Goal: Task Accomplishment & Management: Complete application form

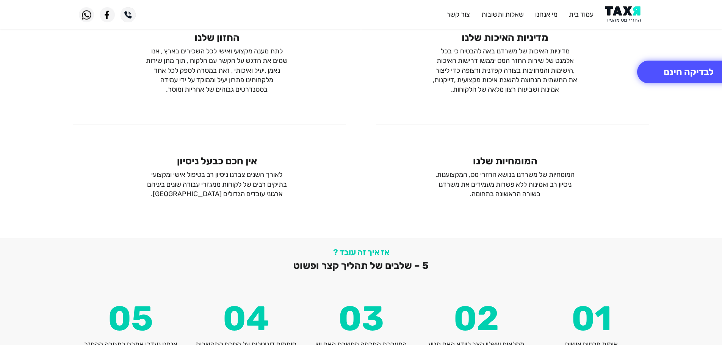
scroll to position [796, 0]
drag, startPoint x: 425, startPoint y: 267, endPoint x: 282, endPoint y: 268, distance: 142.1
click at [282, 268] on h2 "5 – שלבים של תהליך קצר ופשוט" at bounding box center [361, 266] width 565 height 12
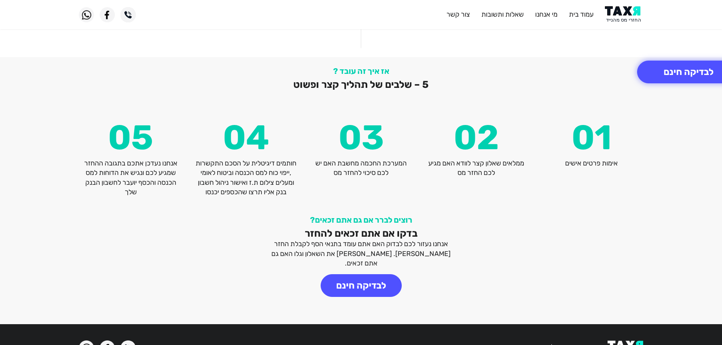
scroll to position [985, 0]
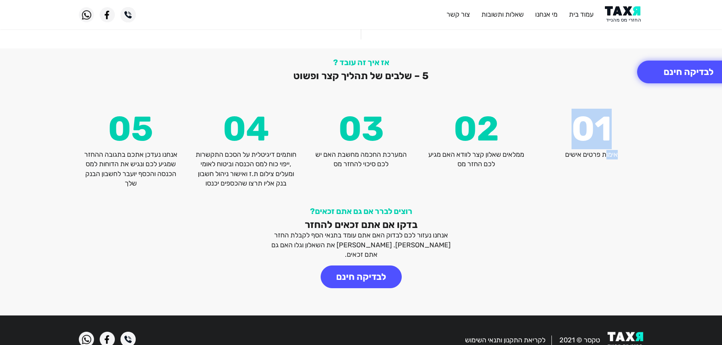
drag, startPoint x: 606, startPoint y: 155, endPoint x: 438, endPoint y: 166, distance: 169.0
click at [438, 166] on div "05 אנחנו נעדכן אתכם בתגובה ההחזר שמגיע לכם ונגיש את הדוחות למס הכנסה והכסף יועב…" at bounding box center [361, 150] width 576 height 76
click at [438, 166] on p "ממלאים שאלון קצר לוודא האם מגיע לכם החזר מס" at bounding box center [477, 159] width 104 height 19
drag, startPoint x: 386, startPoint y: 156, endPoint x: 317, endPoint y: 178, distance: 72.0
click at [317, 178] on div "03 המערכת החכמה מחשבת האם יש לכם סיכוי להחזר [PERSON_NAME]" at bounding box center [361, 150] width 115 height 76
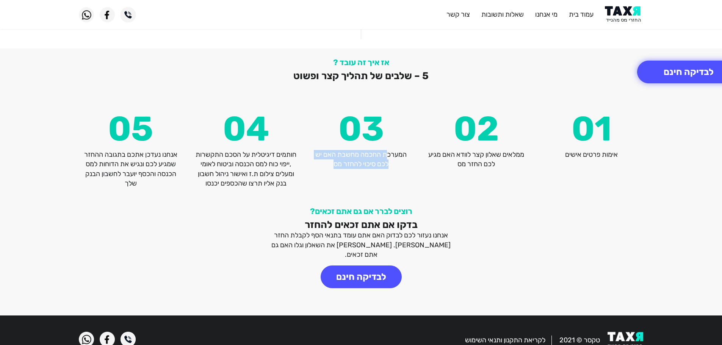
click at [316, 177] on div "03 המערכת החכמה מחשבת האם יש לכם סיכוי להחזר [PERSON_NAME]" at bounding box center [361, 150] width 115 height 76
drag, startPoint x: 195, startPoint y: 182, endPoint x: 294, endPoint y: 145, distance: 105.3
click at [294, 145] on div "04 חותמים דיגיטלית על הסכם התקשרות ,ייפוי כוח למס הכנסה וביטוח לאומי ומעלים ציל…" at bounding box center [245, 150] width 115 height 76
click at [294, 145] on strong "04" at bounding box center [246, 129] width 104 height 34
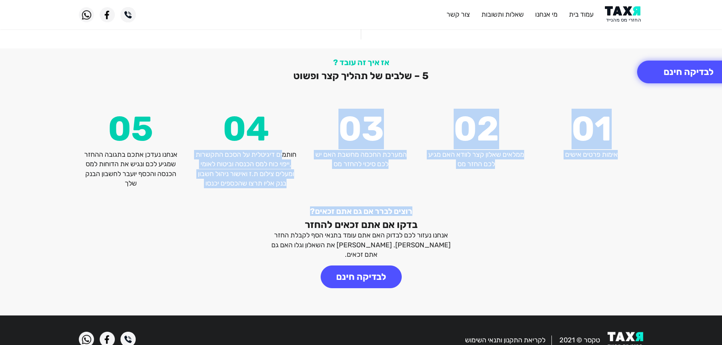
drag, startPoint x: 288, startPoint y: 156, endPoint x: 220, endPoint y: 216, distance: 90.8
click at [220, 216] on div "רוצים לברר אם גם אתם זכאים? בדקו אם אתם זכאים להחזר אנחנו נעזור לכם לבדוק האם א…" at bounding box center [361, 257] width 576 height 100
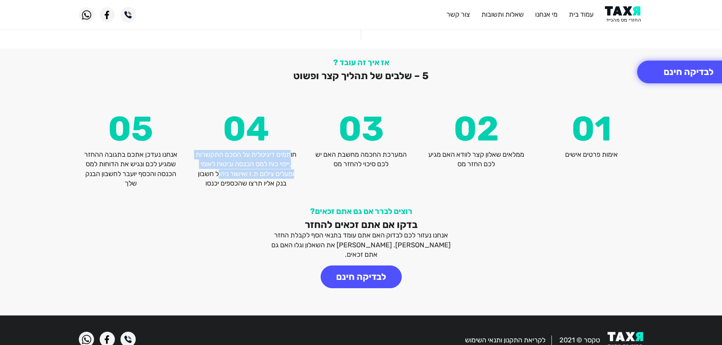
drag, startPoint x: 294, startPoint y: 158, endPoint x: 221, endPoint y: 176, distance: 75.6
click at [221, 176] on p "חותמים דיגיטלית על הסכם התקשרות ,ייפוי כוח למס הכנסה וביטוח לאומי ומעלים צילום …" at bounding box center [246, 169] width 104 height 38
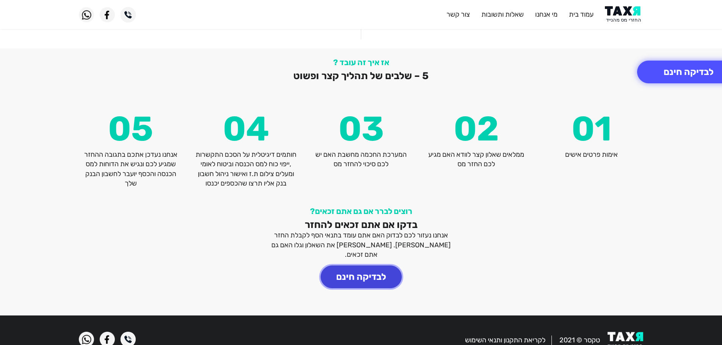
click at [353, 266] on button "לבדיקה חינם" at bounding box center [361, 277] width 81 height 23
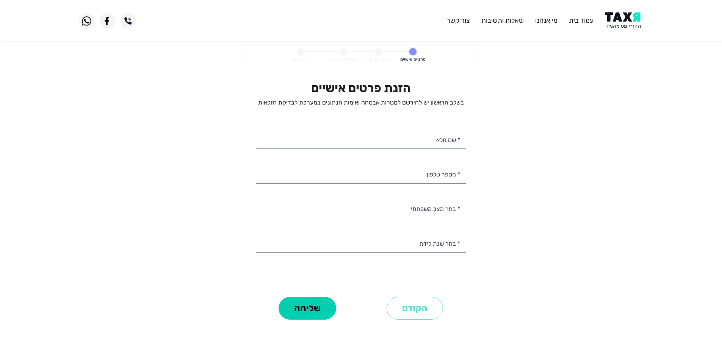
select select
click at [409, 140] on input "* שם מלא" at bounding box center [361, 139] width 210 height 19
type input "[PERSON_NAME]"
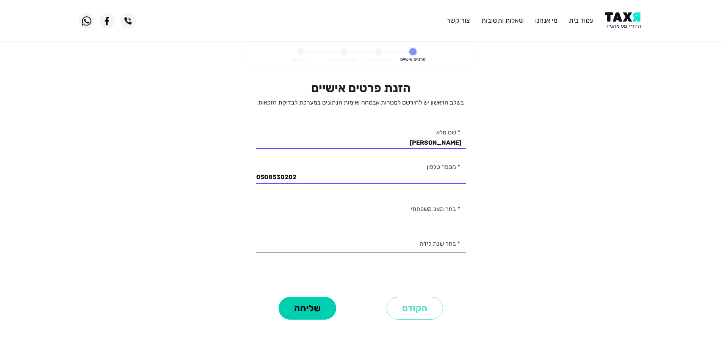
type input "050-8530202"
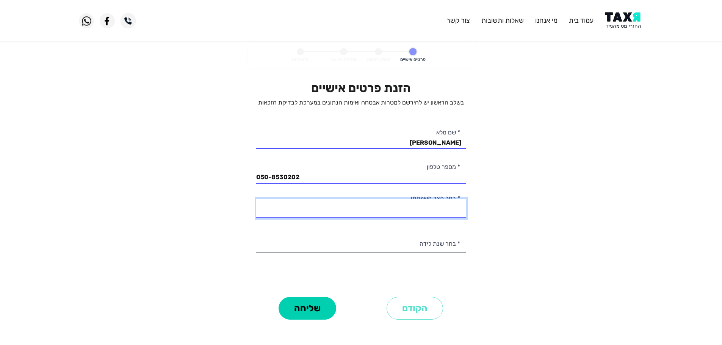
click at [427, 205] on select "רווק/ה נשוי/[PERSON_NAME]/ה אלמן/נה" at bounding box center [361, 208] width 210 height 19
select select "2: Married"
click at [256, 199] on select "רווק/ה נשוי/[PERSON_NAME]/ה אלמן/נה" at bounding box center [361, 208] width 210 height 19
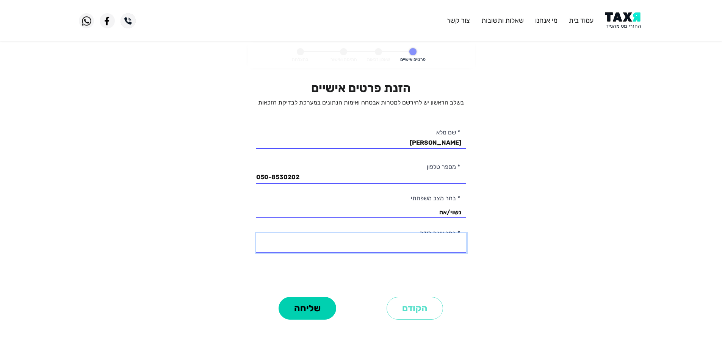
click at [446, 244] on select "2003 2002 2001 2000 1999 1998 1997 1996 1995 1994 1993 1992 1991 1990 1989 1988…" at bounding box center [361, 242] width 210 height 19
select select "10: 1994"
click at [256, 233] on select "2003 2002 2001 2000 1999 1998 1997 1996 1995 1994 1993 1992 1991 1990 1989 1988…" at bounding box center [361, 242] width 210 height 19
click at [308, 306] on button "שליחה" at bounding box center [308, 308] width 58 height 23
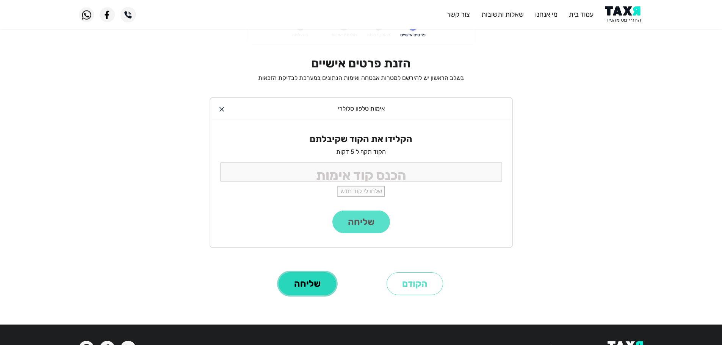
scroll to position [38, 0]
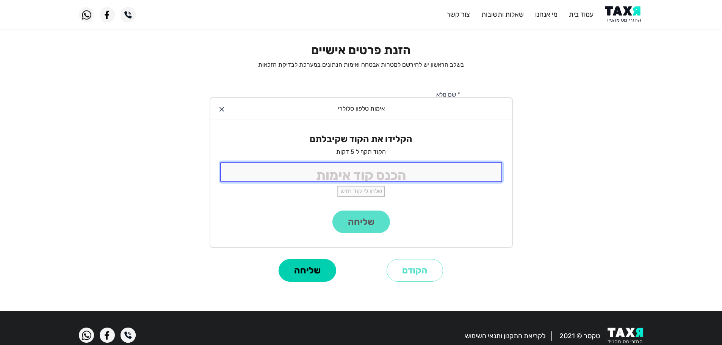
click at [370, 179] on input "tel" at bounding box center [361, 172] width 282 height 20
type input "3342"
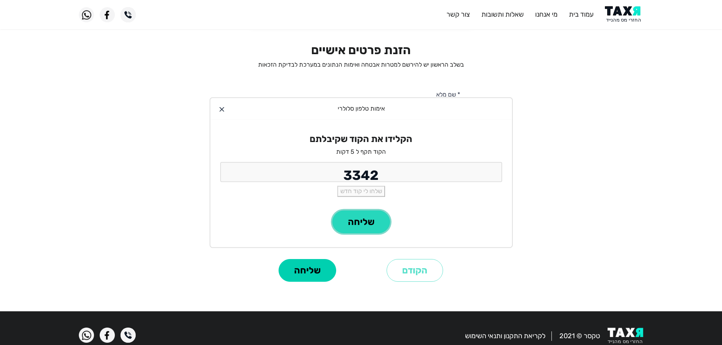
click at [372, 222] on button "שליחה" at bounding box center [361, 222] width 58 height 23
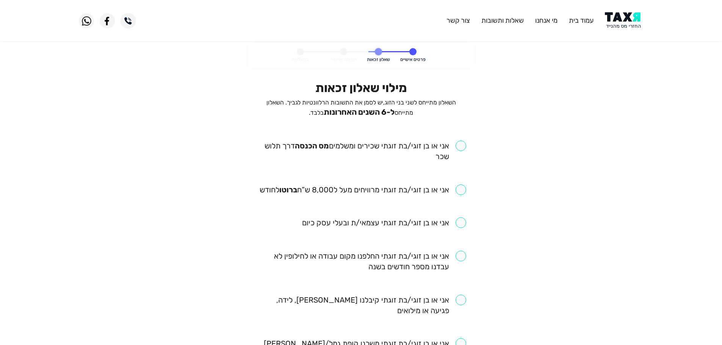
click at [422, 145] on input "checkbox" at bounding box center [361, 151] width 210 height 21
checkbox input "true"
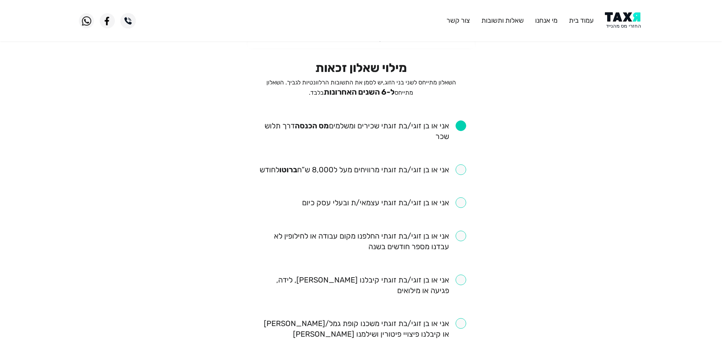
scroll to position [38, 0]
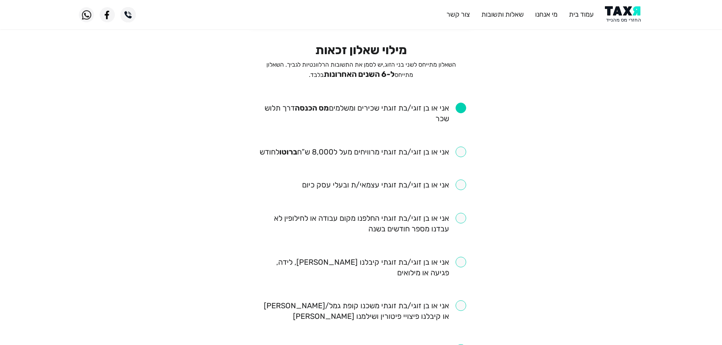
click at [462, 152] on input "checkbox" at bounding box center [363, 152] width 207 height 11
checkbox input "true"
click at [463, 221] on input "checkbox" at bounding box center [361, 223] width 210 height 21
checkbox input "true"
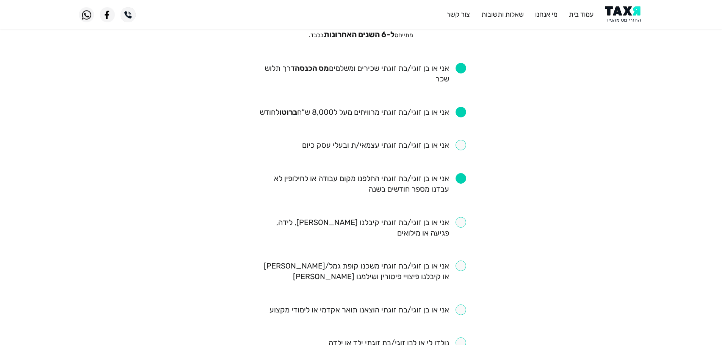
scroll to position [114, 0]
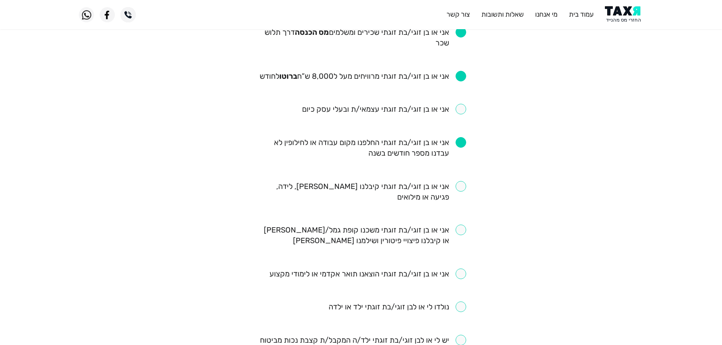
click at [464, 184] on input "checkbox" at bounding box center [361, 191] width 210 height 21
checkbox input "true"
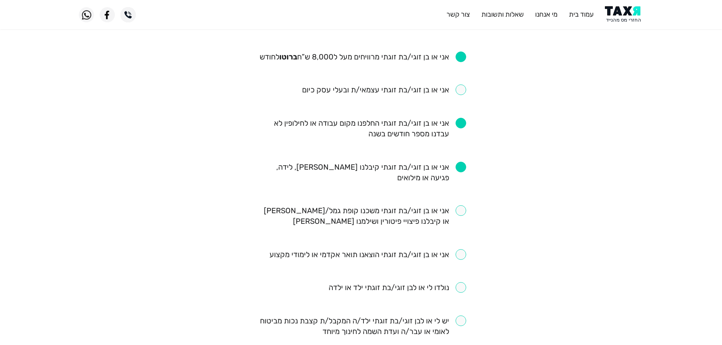
scroll to position [152, 0]
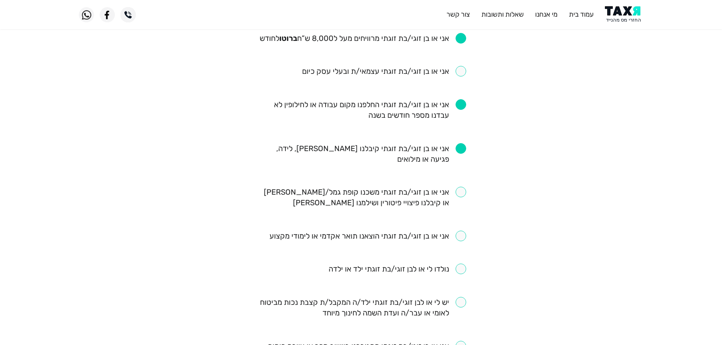
click at [463, 236] on input "checkbox" at bounding box center [367, 236] width 197 height 11
checkbox input "true"
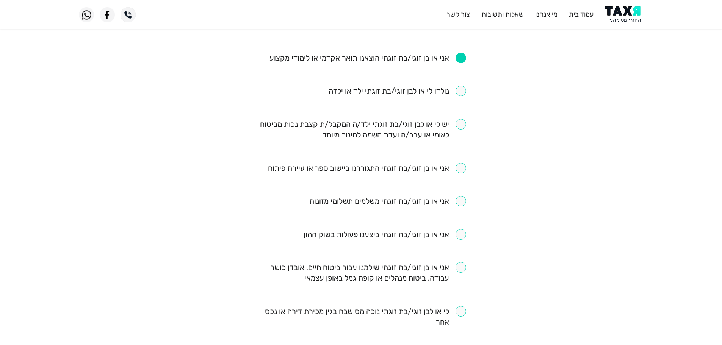
scroll to position [341, 0]
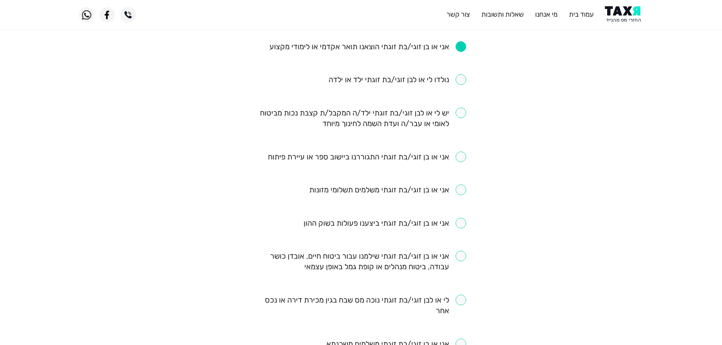
click at [459, 224] on input "checkbox" at bounding box center [385, 223] width 163 height 11
checkbox input "true"
click at [459, 255] on input "checkbox" at bounding box center [361, 261] width 210 height 21
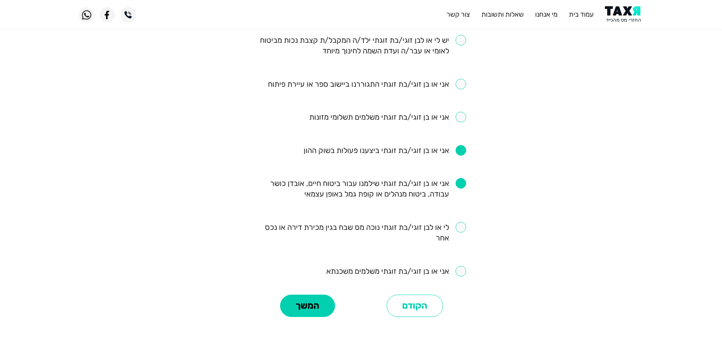
scroll to position [417, 0]
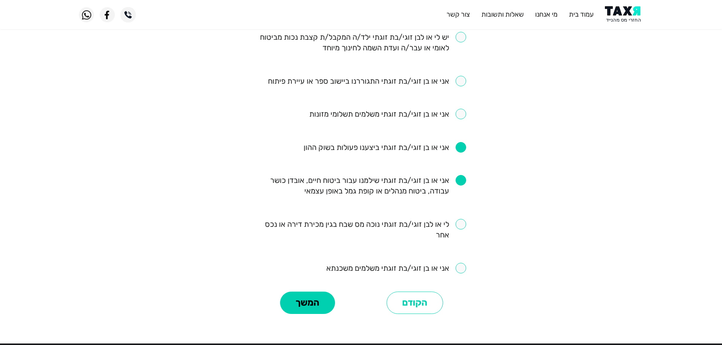
click at [458, 181] on input "checkbox" at bounding box center [361, 185] width 210 height 21
checkbox input "false"
click at [291, 302] on button "המשך" at bounding box center [307, 303] width 55 height 23
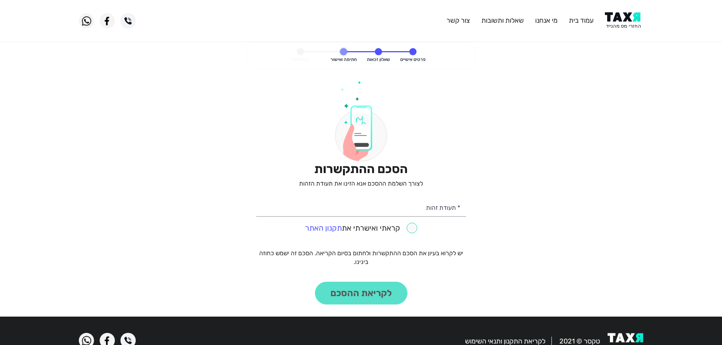
drag, startPoint x: 309, startPoint y: 60, endPoint x: 268, endPoint y: 63, distance: 40.6
click at [268, 63] on ol "פרטים אישיים שאלון זכאות חתימה ואישור בהצלחה" at bounding box center [361, 55] width 216 height 15
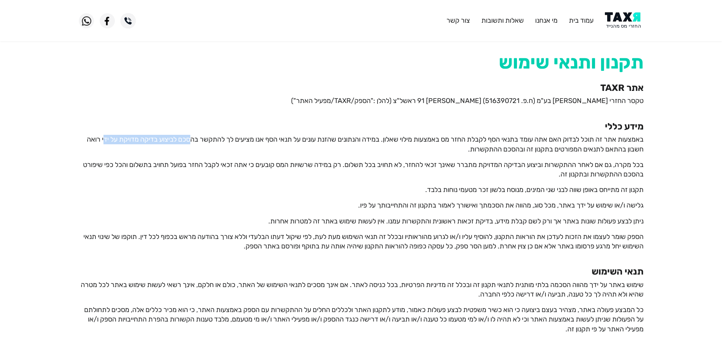
drag, startPoint x: 183, startPoint y: 141, endPoint x: 93, endPoint y: 141, distance: 89.8
click at [93, 141] on p "באמצעות אתר זה תוכל לבדוק האם אתה עומד בתנאי הסף לקבלת החזר מס באמצעות מילוי שא…" at bounding box center [361, 144] width 565 height 19
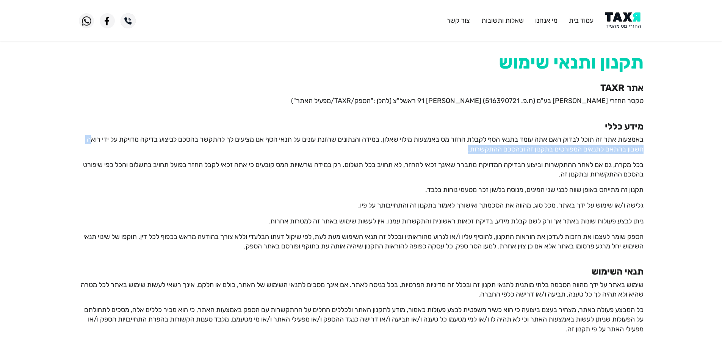
drag, startPoint x: 636, startPoint y: 146, endPoint x: 342, endPoint y: 151, distance: 293.8
click at [342, 151] on p "באמצעות אתר זה תוכל לבדוק האם אתה עומד בתנאי הסף לקבלת החזר מס באמצעות מילוי שא…" at bounding box center [361, 144] width 565 height 19
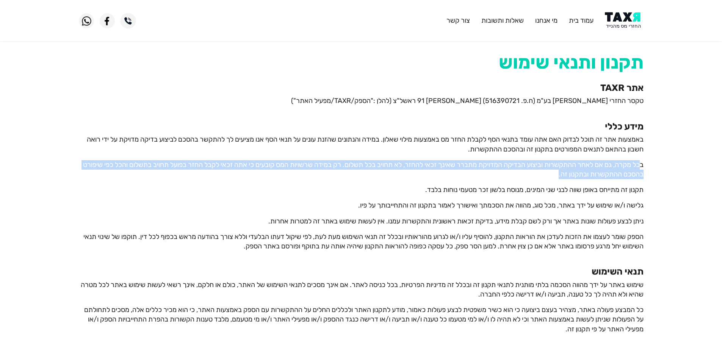
drag, startPoint x: 641, startPoint y: 166, endPoint x: 524, endPoint y: 176, distance: 117.9
click at [524, 176] on p "בכל מקרה, גם אם לאחר ההתקשרות וביצוע הבדיקה המדויקת מתברר שאינך זכאי להחזר, לא …" at bounding box center [361, 169] width 565 height 19
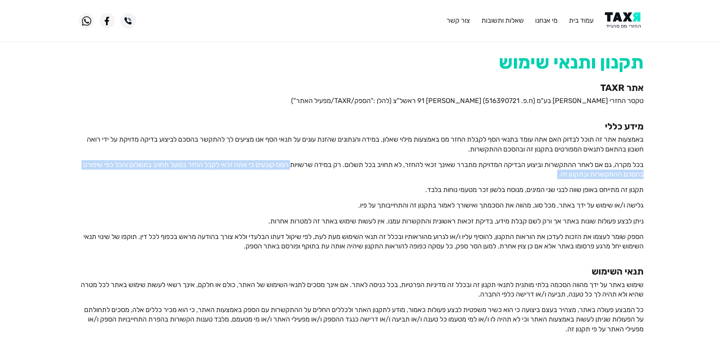
drag, startPoint x: 647, startPoint y: 194, endPoint x: 285, endPoint y: 163, distance: 362.9
click at [285, 163] on p "בכל מקרה, גם אם לאחר ההתקשרות וביצוע הבדיקה המדויקת מתברר שאינך זכאי להחזר, לא …" at bounding box center [361, 169] width 565 height 19
drag, startPoint x: 282, startPoint y: 164, endPoint x: 159, endPoint y: 180, distance: 123.8
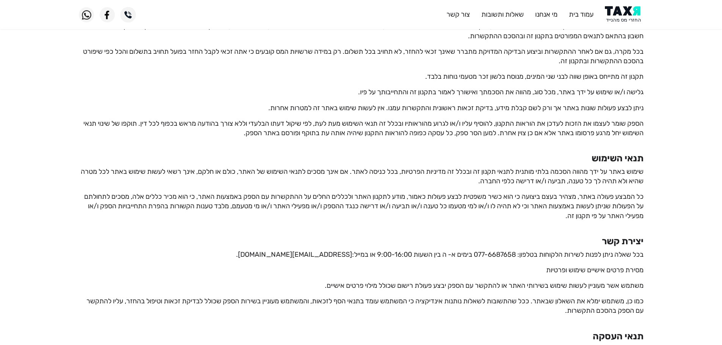
scroll to position [114, 0]
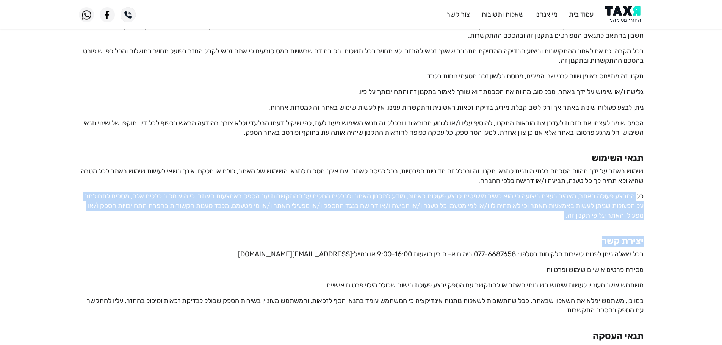
drag, startPoint x: 640, startPoint y: 193, endPoint x: 543, endPoint y: 235, distance: 105.1
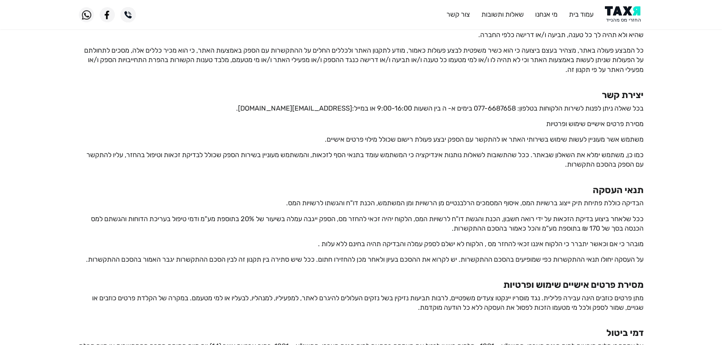
scroll to position [265, 0]
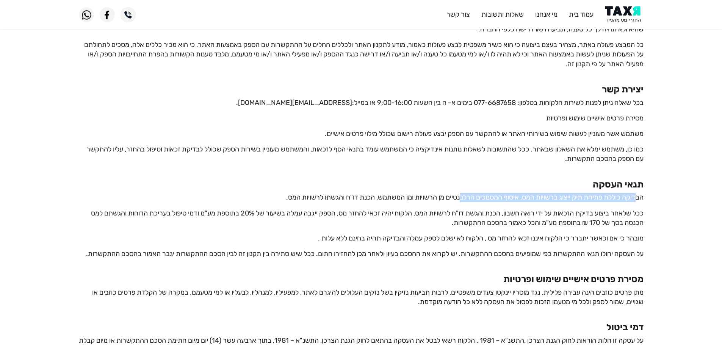
drag, startPoint x: 639, startPoint y: 198, endPoint x: 461, endPoint y: 196, distance: 178.5
click at [461, 196] on p "הבדיקה כוללת פתיחת תיק ייצוג ברשויות המס, איסוף המסמכים הרלבנטיים מן הרשויות ומ…" at bounding box center [361, 197] width 565 height 9
click at [466, 213] on p "ככל שלאחר ביצוע בדיקת הזכאות על ידי רואה חשבון, הכנת והגשת דו"ח לרשויות המס, הל…" at bounding box center [361, 218] width 565 height 19
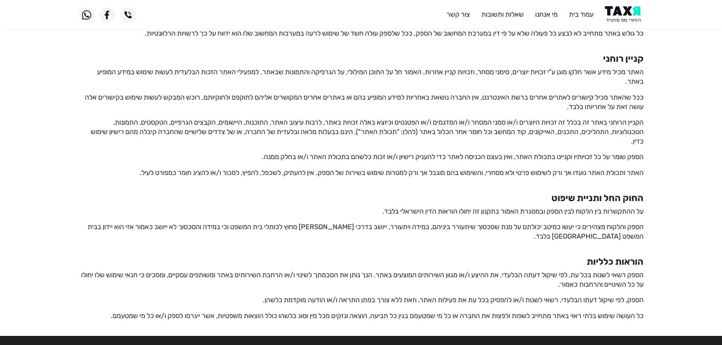
scroll to position [1348, 0]
